Goal: Information Seeking & Learning: Learn about a topic

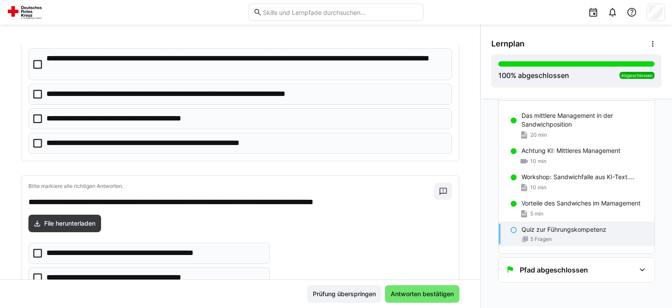
scroll to position [88, 0]
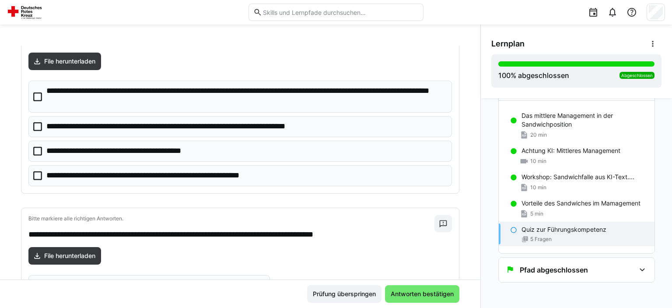
drag, startPoint x: 330, startPoint y: 180, endPoint x: 148, endPoint y: 164, distance: 182.3
click at [148, 164] on app-quiz-question-multiple-choice-component "**********" at bounding box center [240, 133] width 424 height 105
drag, startPoint x: 305, startPoint y: 172, endPoint x: 192, endPoint y: 163, distance: 114.1
click at [192, 163] on app-quiz-question-multiple-choice-component "**********" at bounding box center [240, 133] width 424 height 105
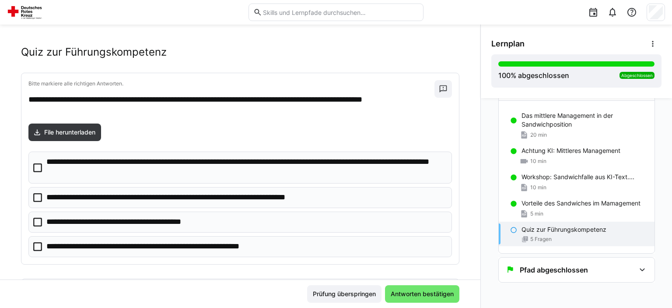
scroll to position [0, 0]
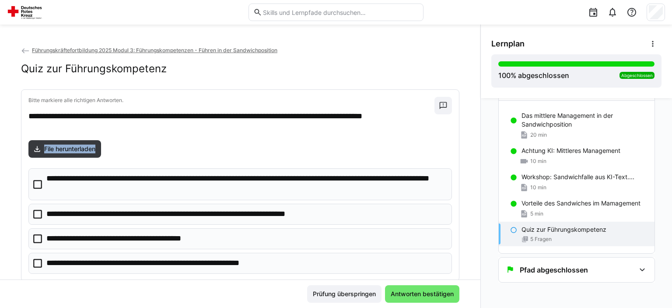
drag, startPoint x: 27, startPoint y: 114, endPoint x: 195, endPoint y: 245, distance: 213.0
click at [194, 249] on div "**********" at bounding box center [240, 185] width 438 height 191
click at [214, 148] on div "File herunterladen" at bounding box center [240, 149] width 424 height 18
drag, startPoint x: 59, startPoint y: 177, endPoint x: 166, endPoint y: 201, distance: 110.0
click at [163, 200] on app-quiz-question-multiple-choice-component "**********" at bounding box center [240, 220] width 424 height 105
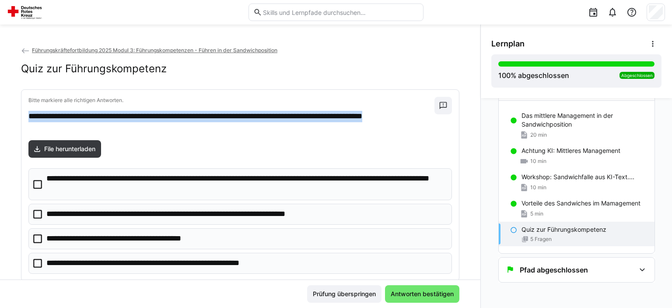
drag, startPoint x: 95, startPoint y: 125, endPoint x: 18, endPoint y: 114, distance: 78.2
click at [21, 114] on div "**********" at bounding box center [240, 185] width 438 height 192
copy p "**********"
click at [123, 188] on p "**********" at bounding box center [245, 184] width 399 height 22
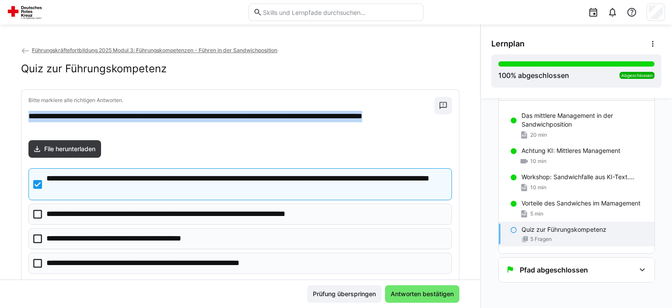
click at [106, 186] on p "**********" at bounding box center [245, 184] width 399 height 22
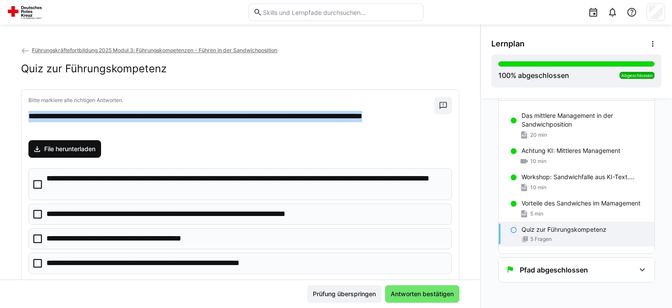
click at [72, 150] on span "File herunterladen" at bounding box center [70, 148] width 54 height 9
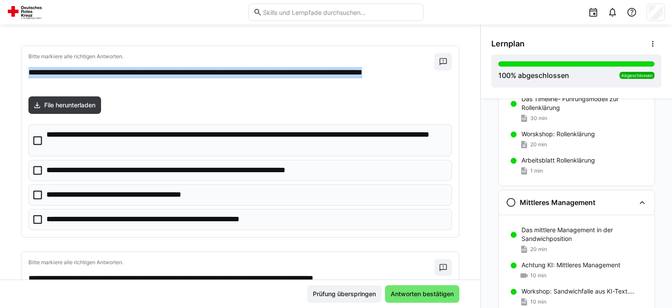
scroll to position [1162, 0]
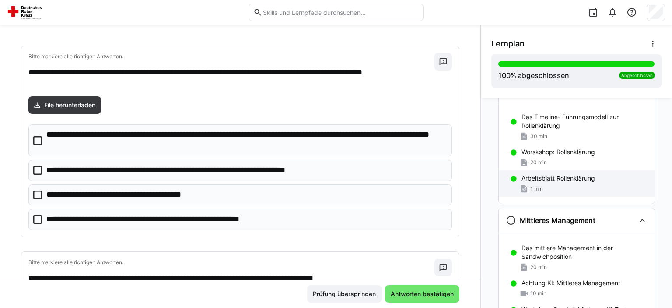
click at [568, 175] on p "Arbeitsblatt Rollenklärung" at bounding box center [559, 178] width 74 height 9
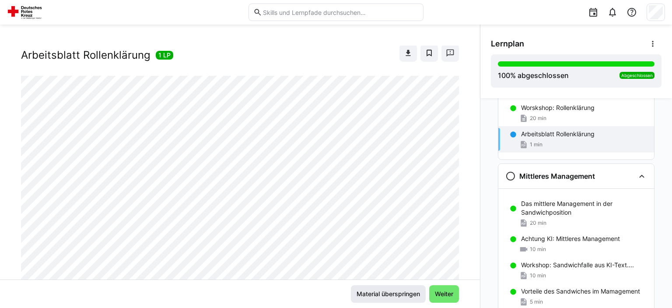
scroll to position [0, 0]
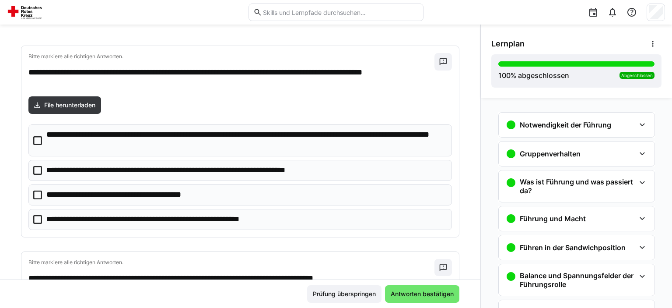
scroll to position [88, 0]
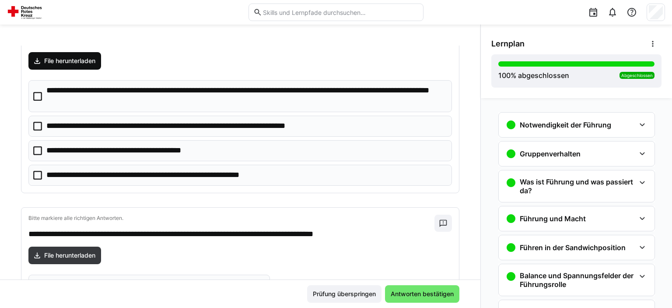
click at [90, 62] on span "File herunterladen" at bounding box center [70, 60] width 54 height 9
click at [34, 127] on icon at bounding box center [37, 126] width 9 height 9
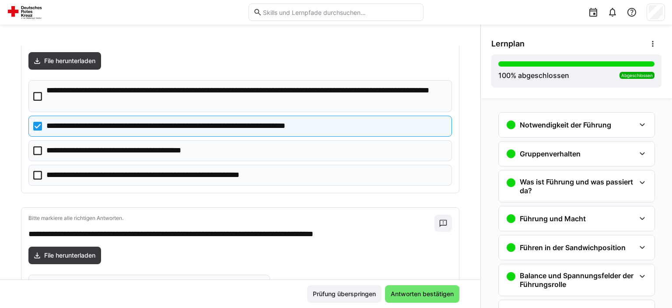
click at [39, 172] on icon at bounding box center [37, 175] width 9 height 9
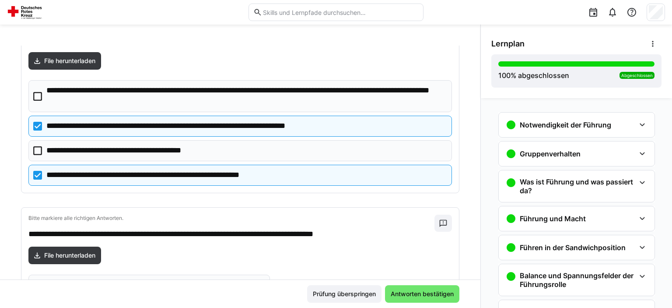
click at [36, 152] on icon at bounding box center [37, 150] width 9 height 9
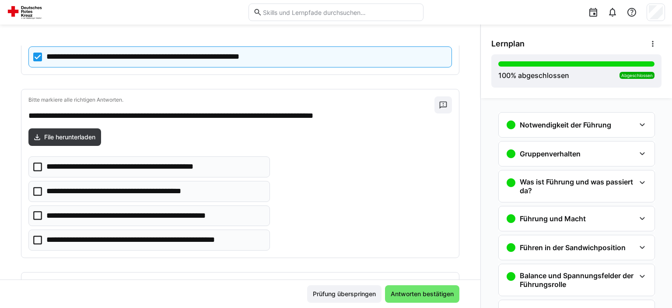
scroll to position [221, 0]
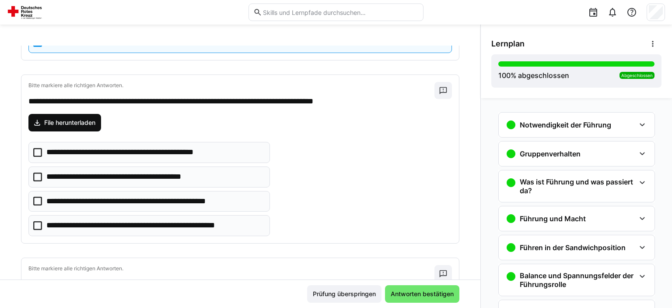
click at [89, 123] on span "File herunterladen" at bounding box center [70, 122] width 54 height 9
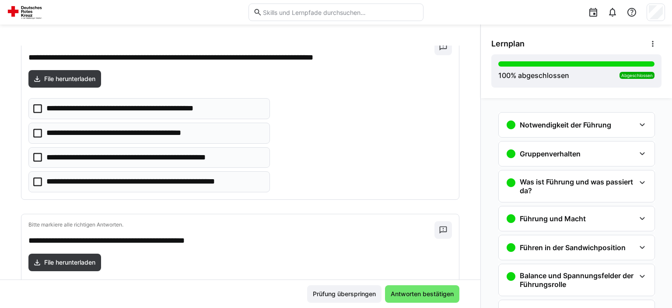
click at [39, 177] on icon at bounding box center [37, 181] width 9 height 9
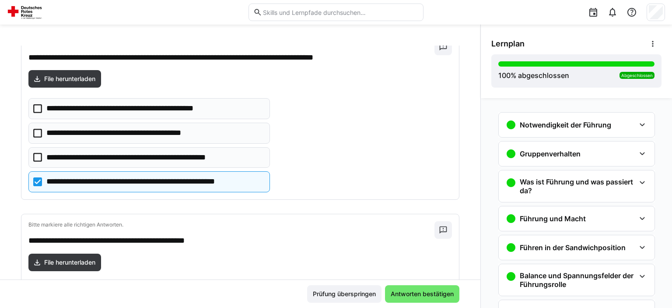
click at [32, 105] on eds-checkbox "**********" at bounding box center [149, 108] width 242 height 21
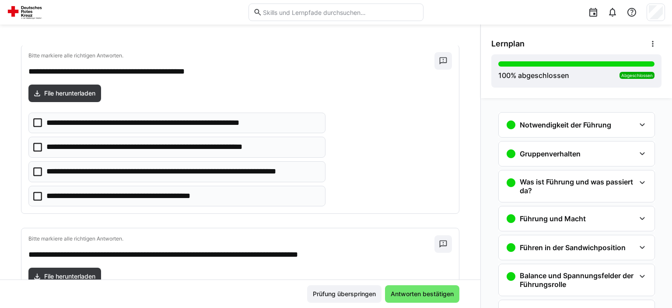
scroll to position [441, 0]
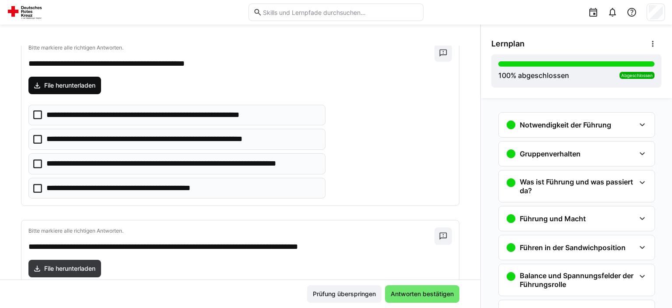
click at [68, 81] on span "File herunterladen" at bounding box center [70, 85] width 54 height 9
click at [38, 184] on icon at bounding box center [37, 188] width 9 height 9
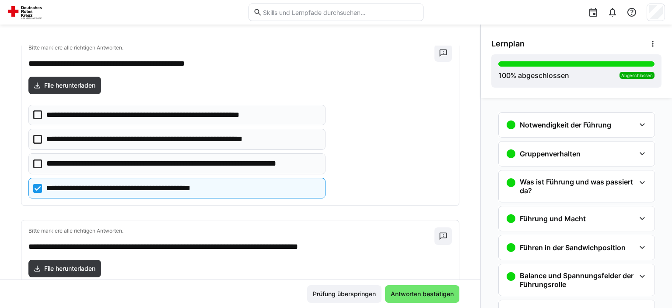
click at [40, 160] on icon at bounding box center [37, 163] width 9 height 9
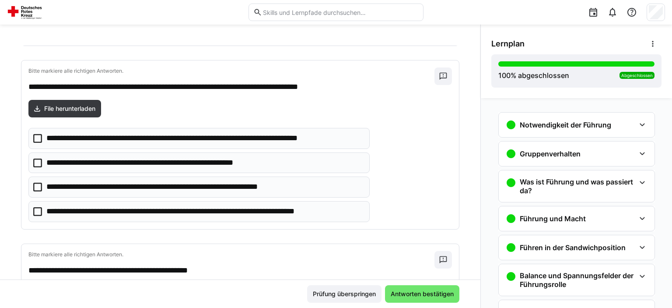
scroll to position [617, 0]
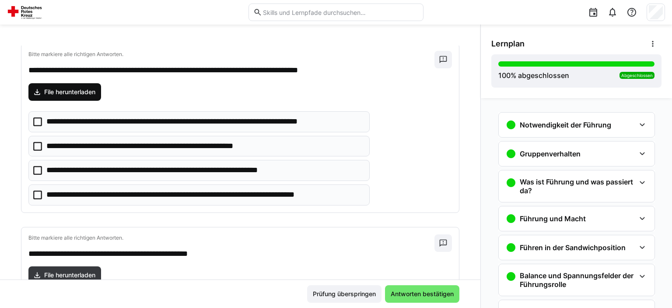
click at [80, 88] on span "File herunterladen" at bounding box center [70, 92] width 54 height 9
click at [41, 142] on icon at bounding box center [37, 146] width 9 height 9
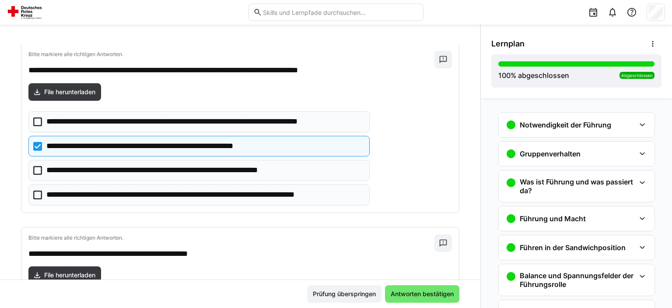
click at [39, 193] on icon at bounding box center [37, 194] width 9 height 9
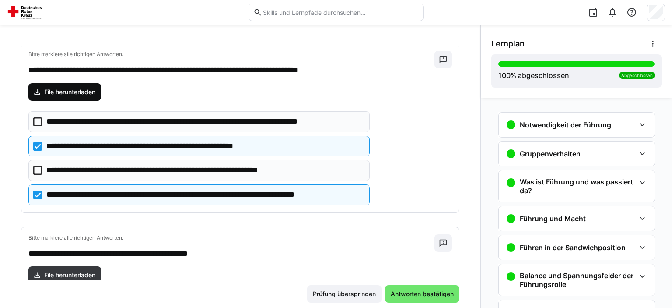
click at [87, 88] on span "File herunterladen" at bounding box center [70, 92] width 54 height 9
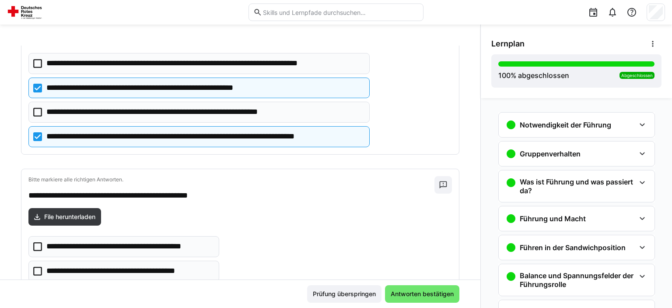
scroll to position [749, 0]
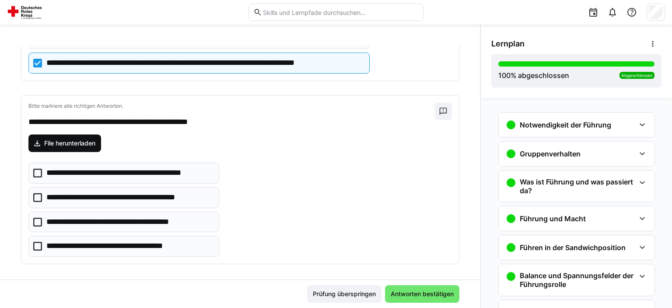
click at [90, 140] on span "File herunterladen" at bounding box center [70, 143] width 54 height 9
click at [42, 215] on eds-checkbox "**********" at bounding box center [123, 221] width 191 height 21
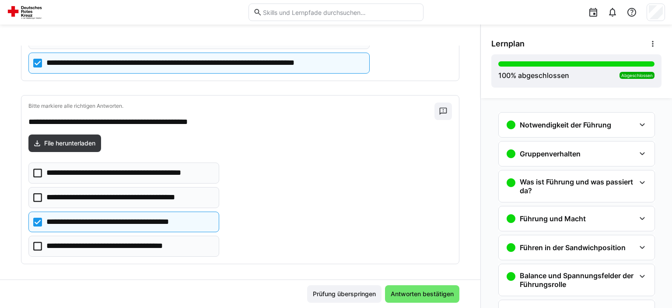
click at [38, 242] on icon at bounding box center [37, 246] width 9 height 9
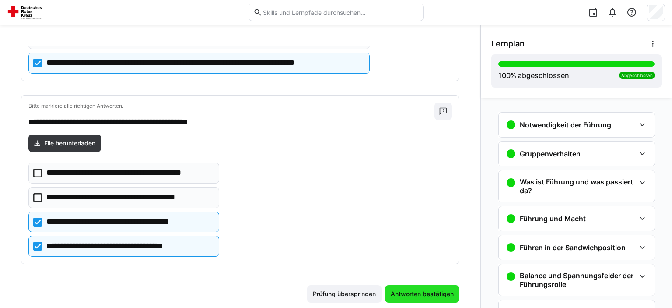
click at [402, 295] on span "Antworten bestätigen" at bounding box center [422, 293] width 66 height 9
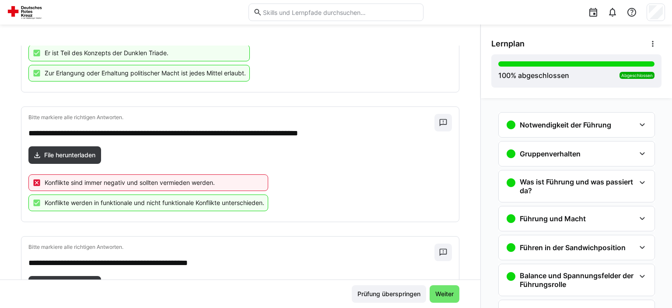
scroll to position [602, 0]
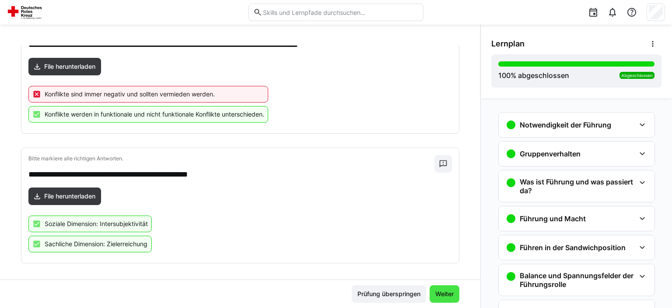
click at [445, 294] on span "Weiter" at bounding box center [444, 293] width 21 height 9
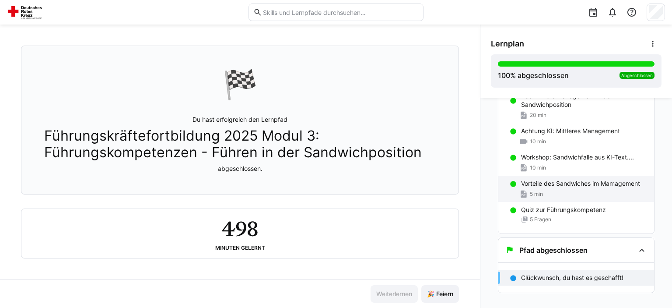
scroll to position [254, 0]
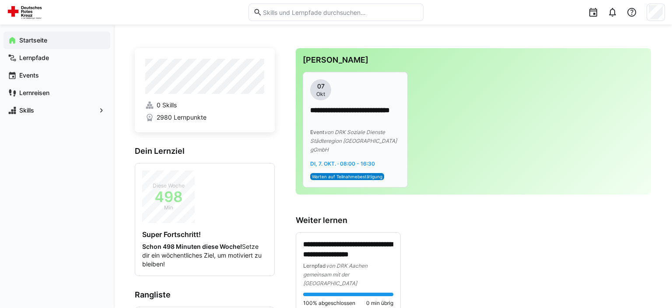
click at [379, 109] on p "**********" at bounding box center [355, 115] width 90 height 20
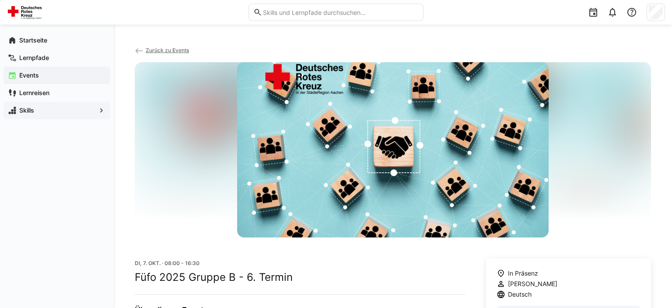
click at [59, 105] on div "Skills" at bounding box center [57, 111] width 107 height 18
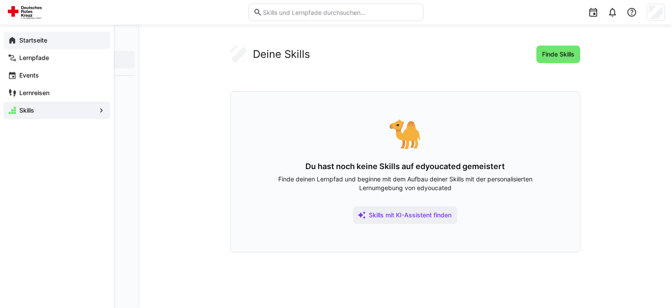
click at [0, 0] on app-navigation-label "Startseite" at bounding box center [0, 0] width 0 height 0
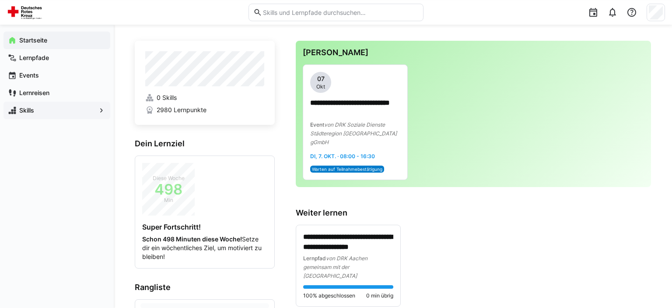
scroll to position [92, 0]
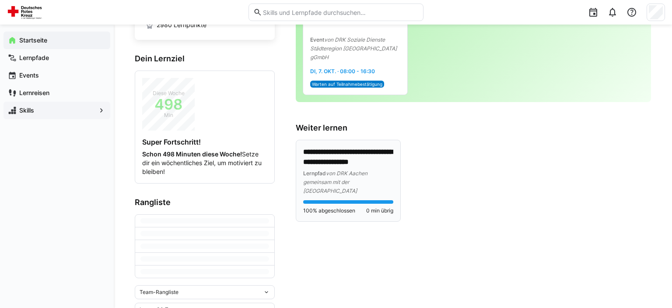
click at [350, 147] on p "**********" at bounding box center [348, 157] width 90 height 20
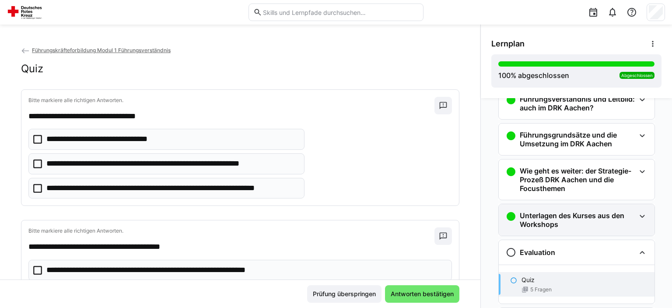
scroll to position [221, 0]
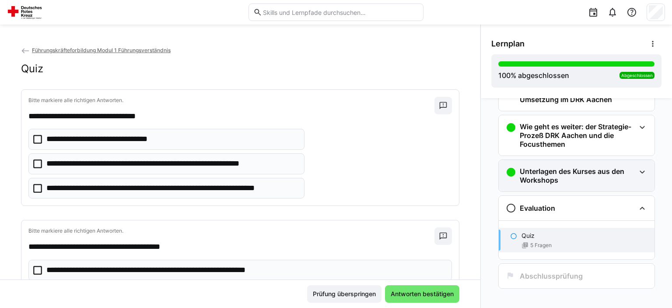
click at [586, 177] on h3 "Unterlagen des Kurses aus den Workshops" at bounding box center [578, 176] width 116 height 18
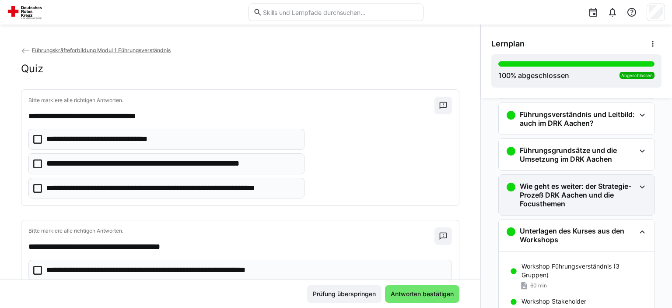
scroll to position [161, 0]
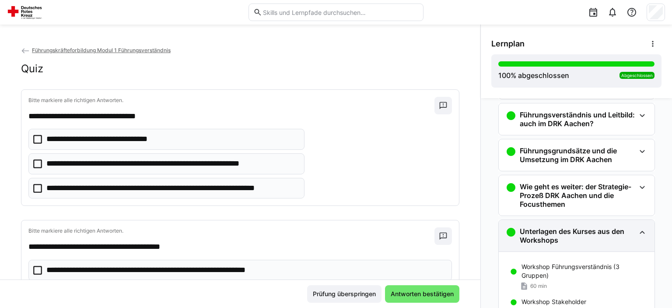
click at [579, 222] on div "Unterlagen des Kurses aus den Workshops" at bounding box center [577, 236] width 156 height 32
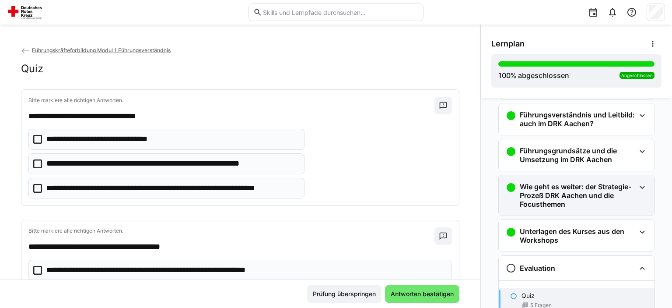
click at [582, 203] on h3 "Wie geht es weiter: der Strategie-Prozeß DRK Aachen und die Focusthemen" at bounding box center [578, 195] width 116 height 26
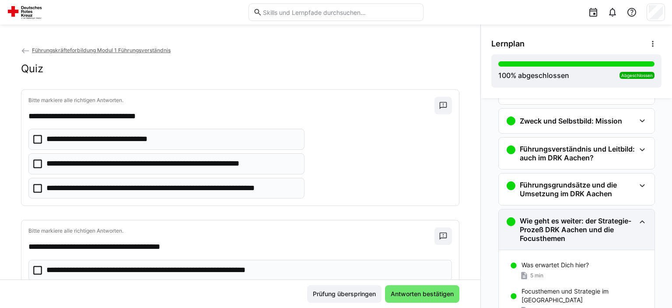
scroll to position [125, 0]
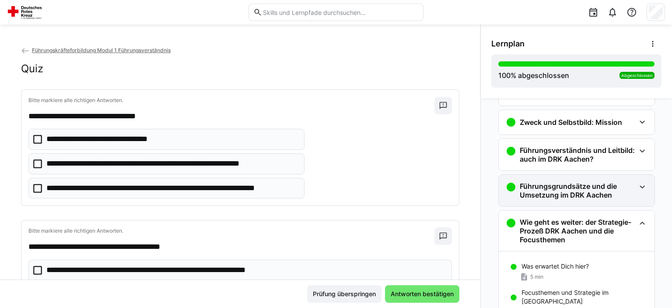
click at [582, 199] on div "Führungsgrundsätze und die Umsetzung im DRK Aachen" at bounding box center [577, 191] width 156 height 32
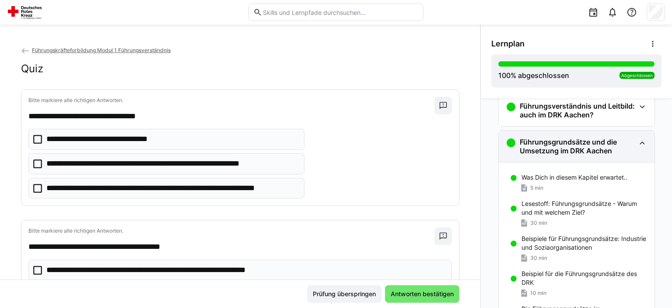
scroll to position [81, 0]
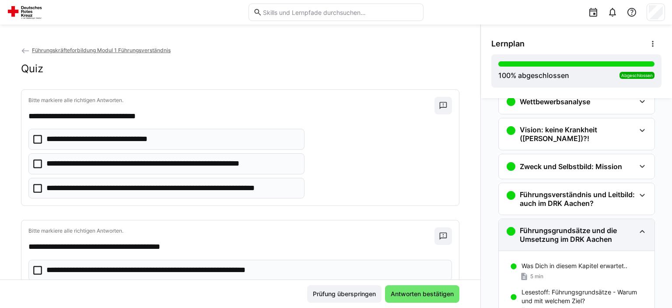
click at [582, 199] on h3 "Führungsverständnis und Leitbild: auch im DRK Aachen?" at bounding box center [578, 199] width 116 height 18
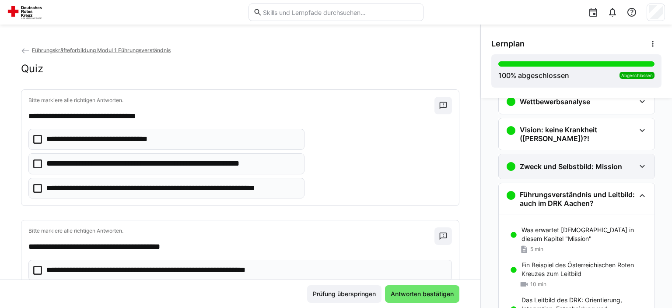
click at [573, 173] on div "Zweck und Selbstbild: Mission" at bounding box center [577, 166] width 156 height 25
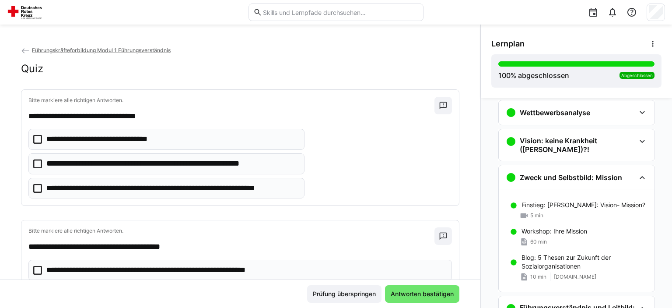
scroll to position [37, 0]
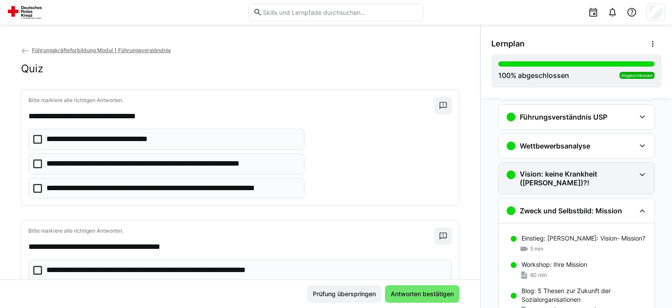
click at [572, 179] on h3 "Vision: keine Krankheit (Altkanzler Schröder)?!" at bounding box center [578, 178] width 116 height 18
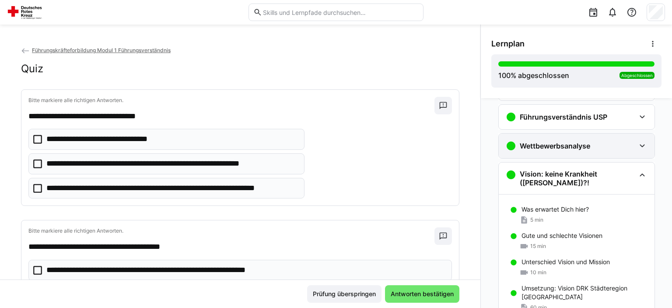
scroll to position [0, 0]
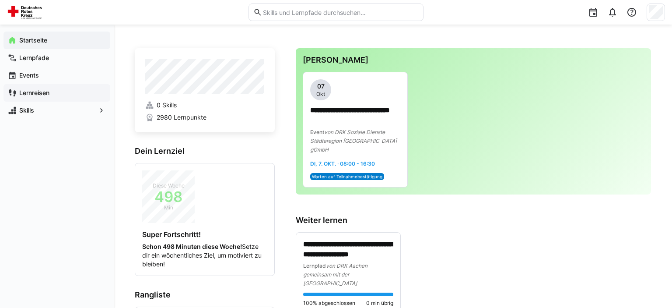
click at [38, 88] on div "Lernreisen" at bounding box center [57, 93] width 107 height 18
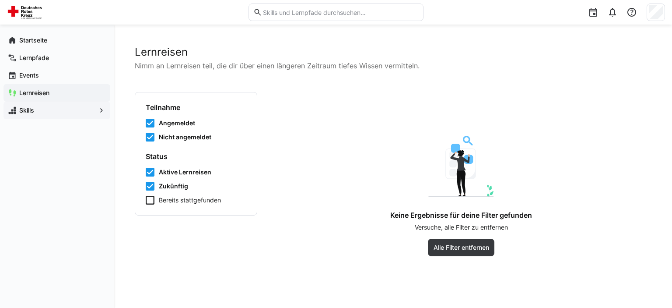
click at [34, 106] on span "Skills" at bounding box center [57, 110] width 78 height 9
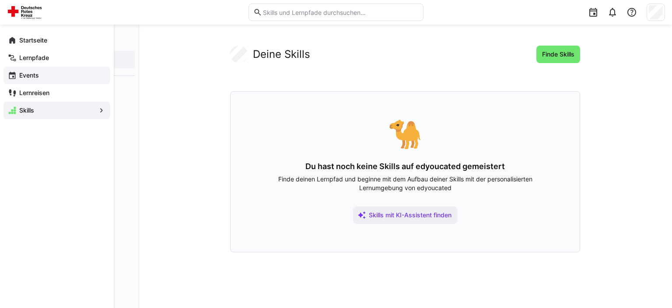
click at [0, 0] on app-navigation-label "Events" at bounding box center [0, 0] width 0 height 0
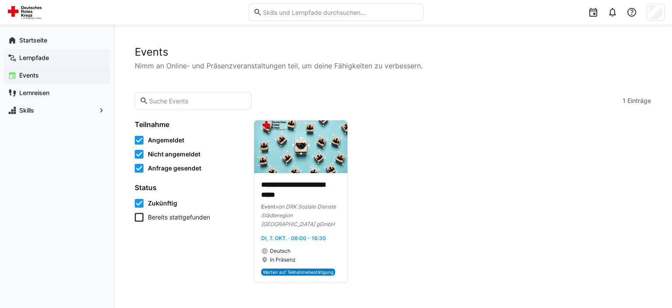
click at [0, 0] on app-navigation-label "Lernpfade" at bounding box center [0, 0] width 0 height 0
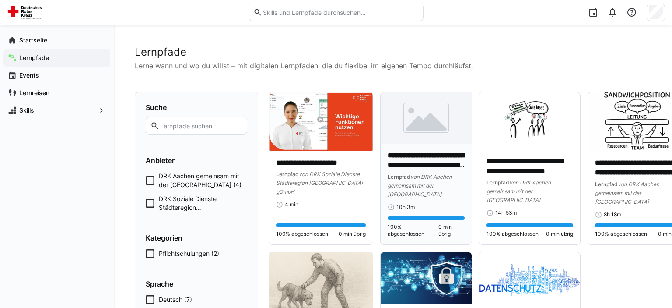
scroll to position [92, 0]
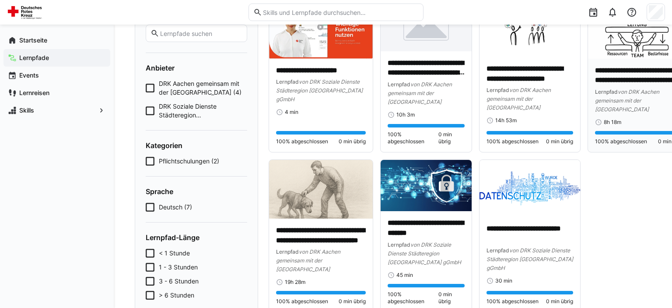
click at [629, 75] on p "**********" at bounding box center [640, 76] width 90 height 20
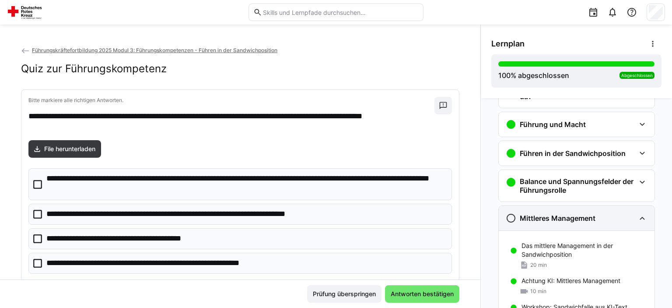
scroll to position [63, 0]
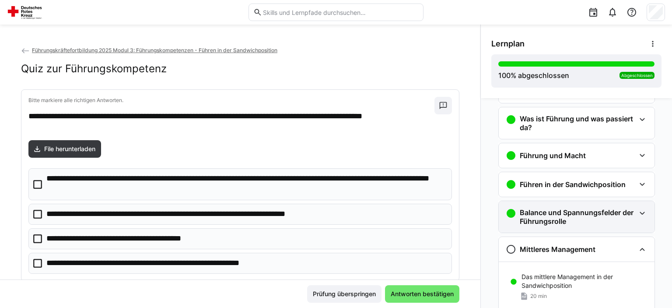
click at [566, 209] on h3 "Balance und Spannungsfelder der Führungsrolle" at bounding box center [578, 217] width 116 height 18
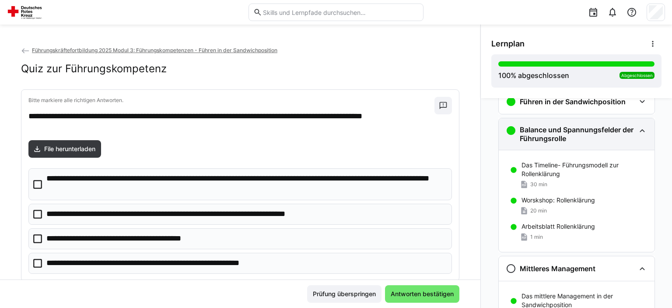
scroll to position [151, 0]
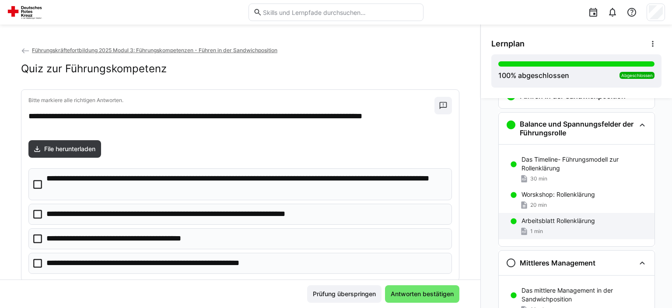
click at [565, 215] on div "Arbeitsblatt Rollenklärung 1 min" at bounding box center [577, 226] width 156 height 26
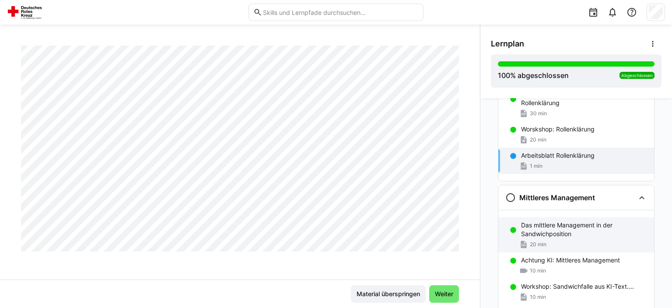
scroll to position [252, 0]
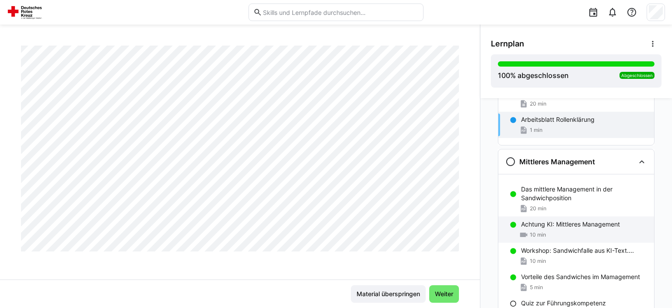
click at [572, 225] on p "Achtung KI: Mittleres Management" at bounding box center [570, 224] width 99 height 9
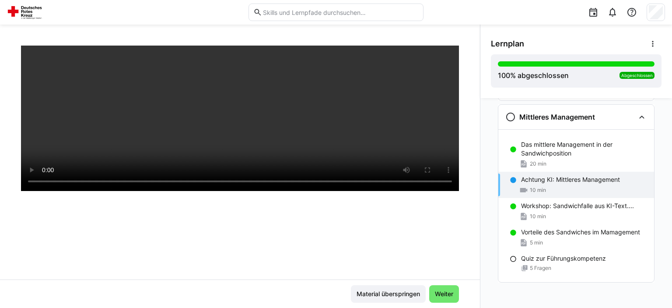
scroll to position [298, 0]
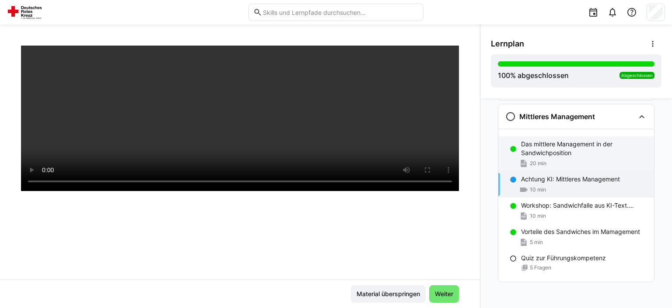
click at [547, 150] on p "Das mittlere Management in der Sandwichposition" at bounding box center [584, 149] width 126 height 18
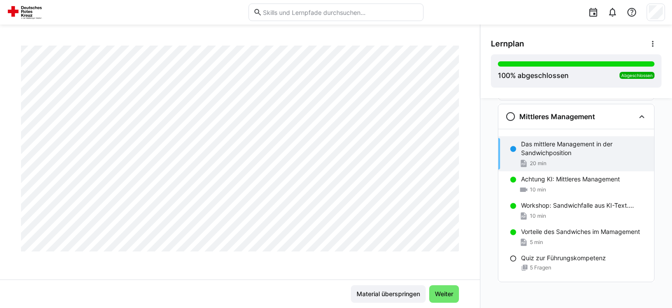
scroll to position [2637, 0]
click at [555, 262] on div "Quiz zur Führungskompetenz 5 Fragen" at bounding box center [576, 262] width 156 height 25
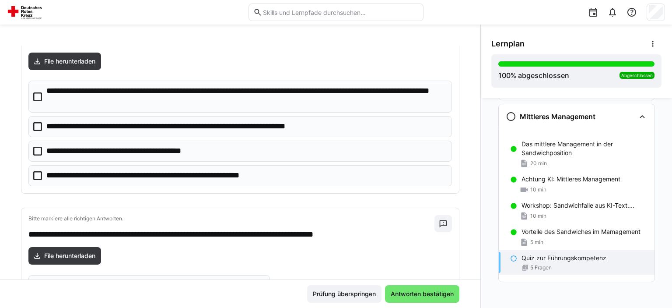
scroll to position [0, 0]
